Goal: Transaction & Acquisition: Purchase product/service

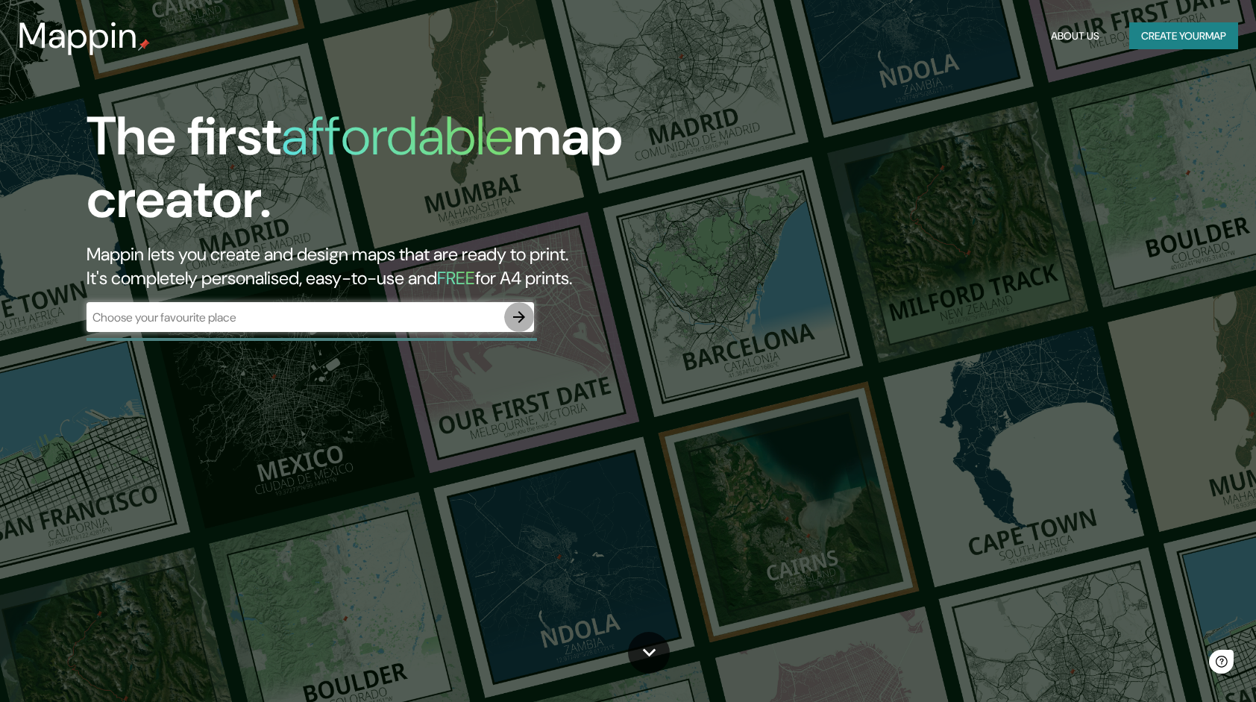
click at [524, 325] on icon "button" at bounding box center [519, 317] width 18 height 18
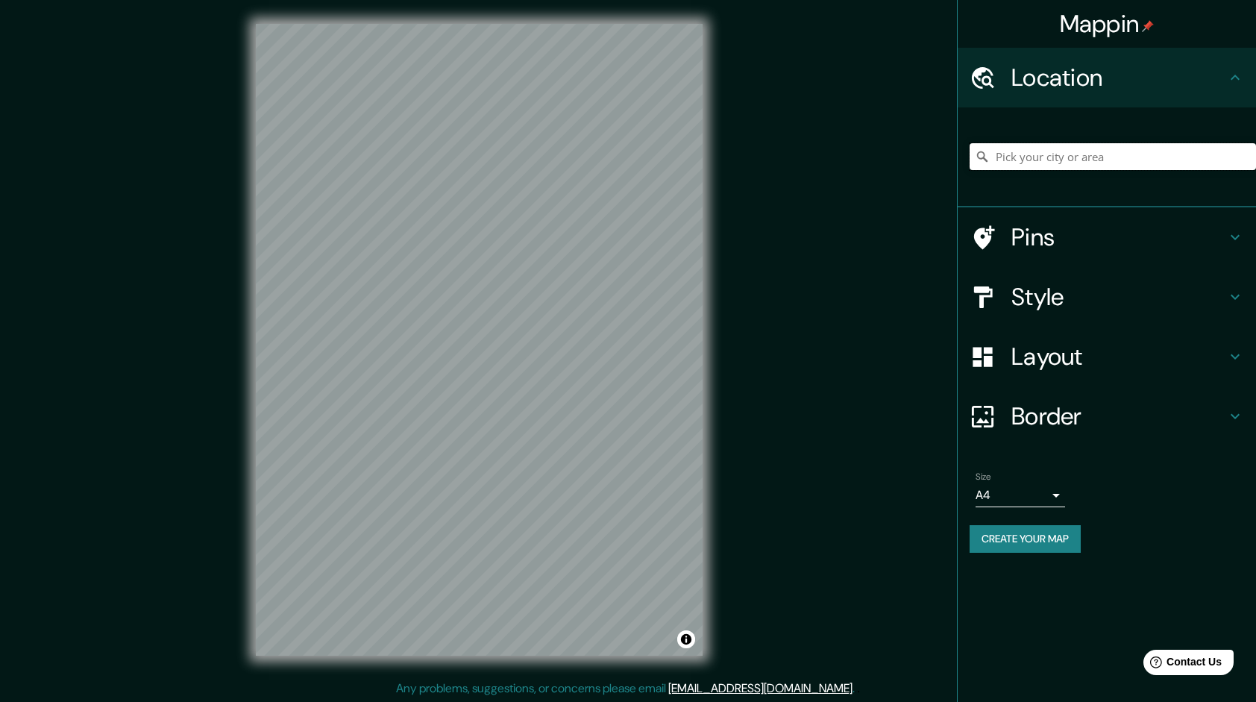
click at [1081, 156] on input "Pick your city or area" at bounding box center [1113, 156] width 286 height 27
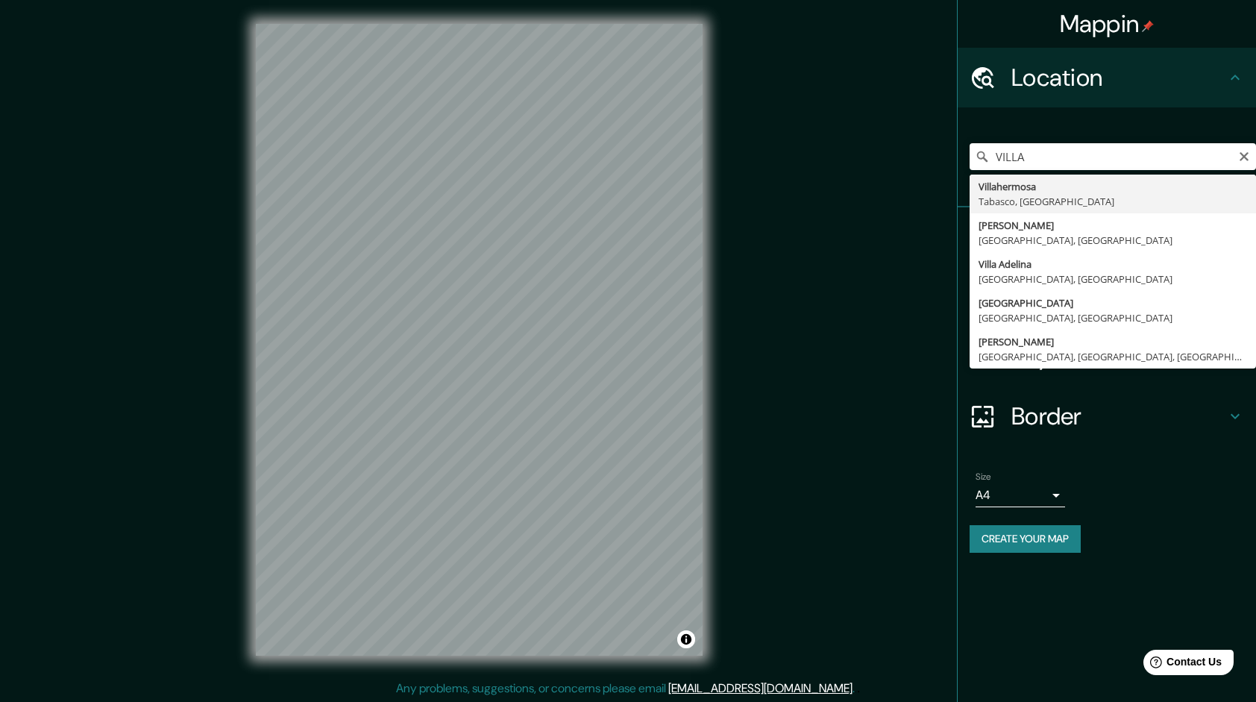
type input "Villahermosa, [GEOGRAPHIC_DATA], [GEOGRAPHIC_DATA]"
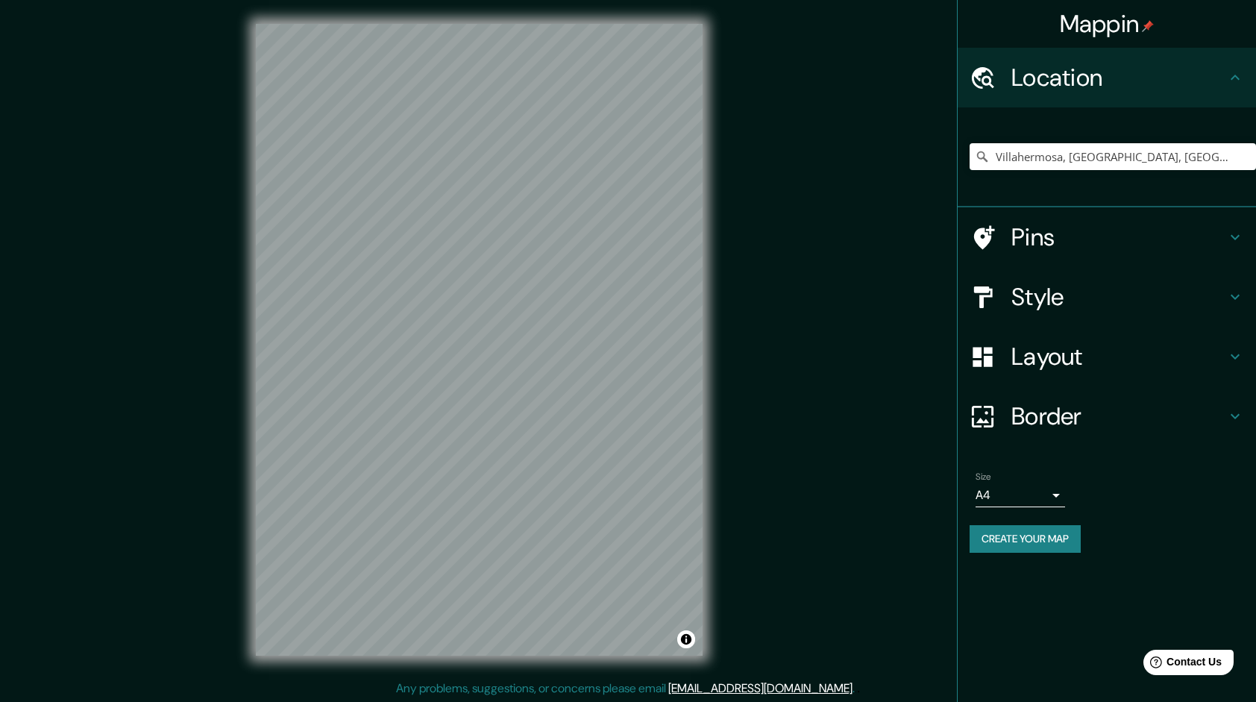
scroll to position [1, 0]
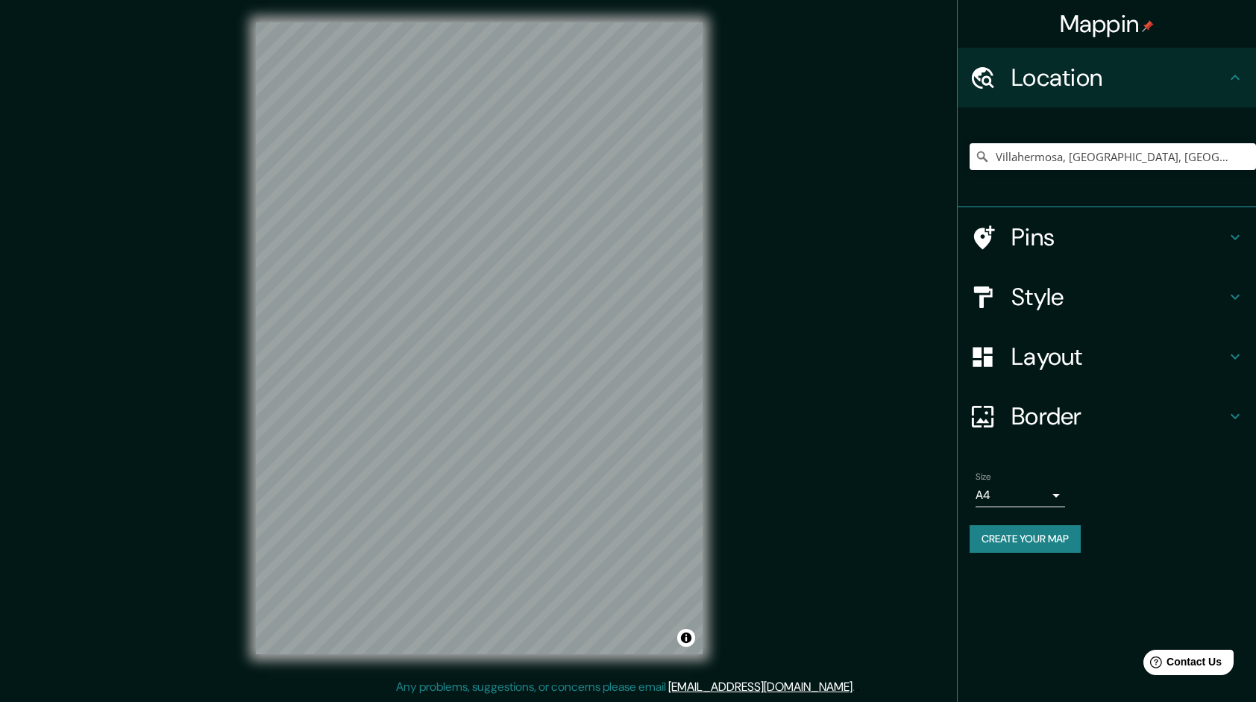
click at [1029, 547] on button "Create your map" at bounding box center [1025, 539] width 111 height 28
